Goal: Information Seeking & Learning: Learn about a topic

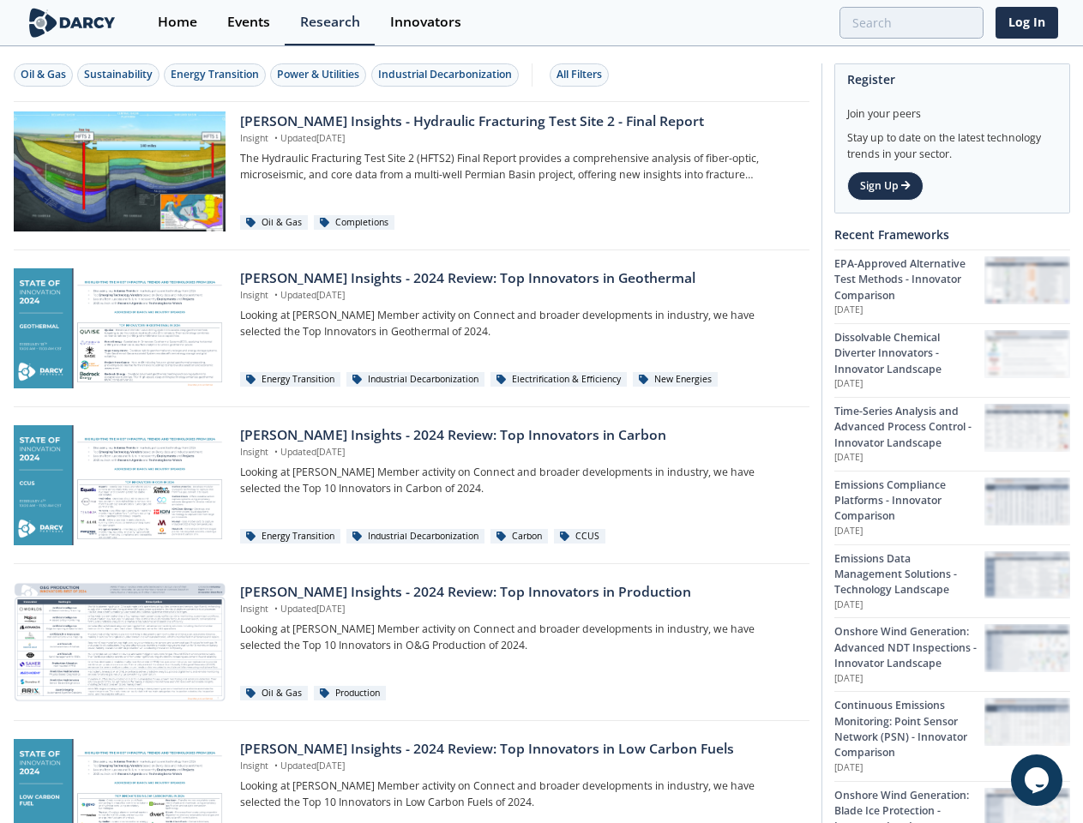
click at [44, 75] on div "Oil & Gas" at bounding box center [43, 74] width 45 height 15
click at [119, 75] on div "Sustainability" at bounding box center [118, 74] width 69 height 15
click at [216, 75] on div "Energy Transition" at bounding box center [215, 74] width 88 height 15
click at [321, 75] on div "Power & Utilities" at bounding box center [318, 74] width 82 height 15
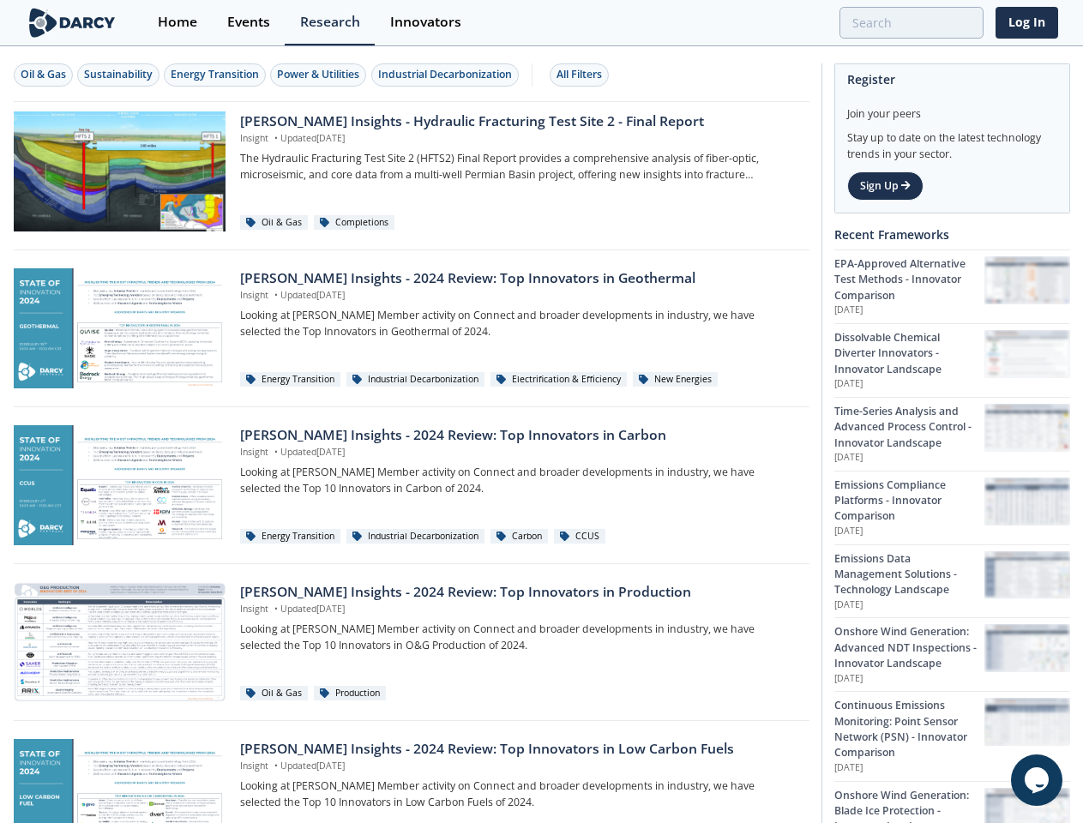
click at [448, 75] on div "Industrial Decarbonization" at bounding box center [445, 74] width 134 height 15
